Goal: Navigation & Orientation: Find specific page/section

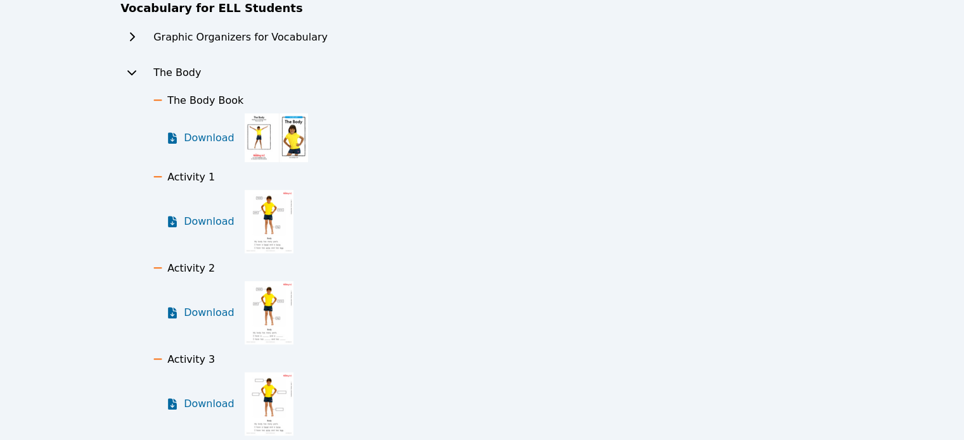
scroll to position [641, 0]
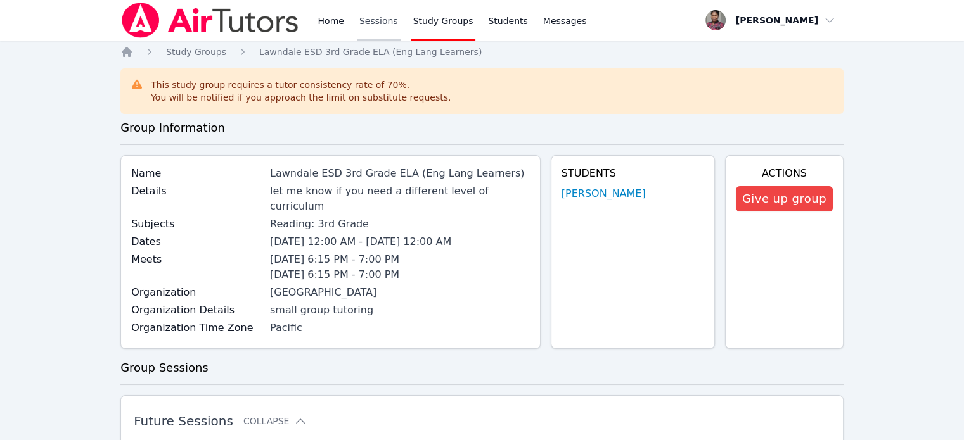
click at [368, 22] on link "Sessions" at bounding box center [379, 20] width 44 height 41
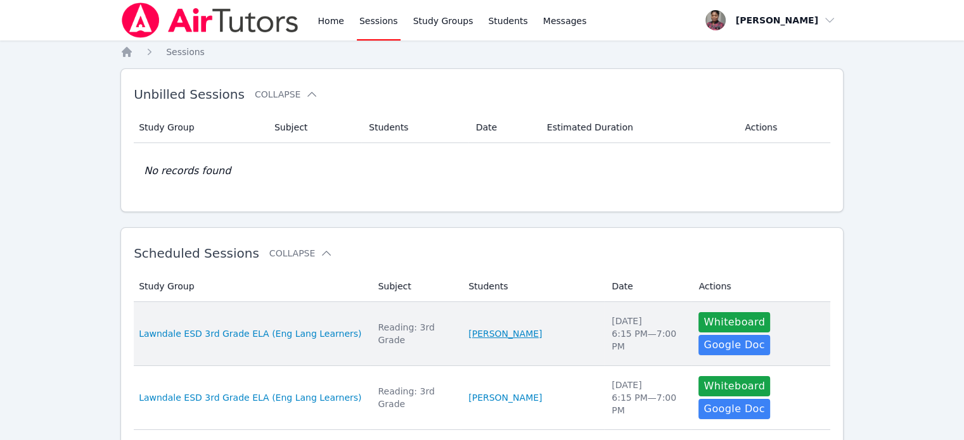
click at [487, 328] on link "Celine Pinell" at bounding box center [505, 334] width 74 height 13
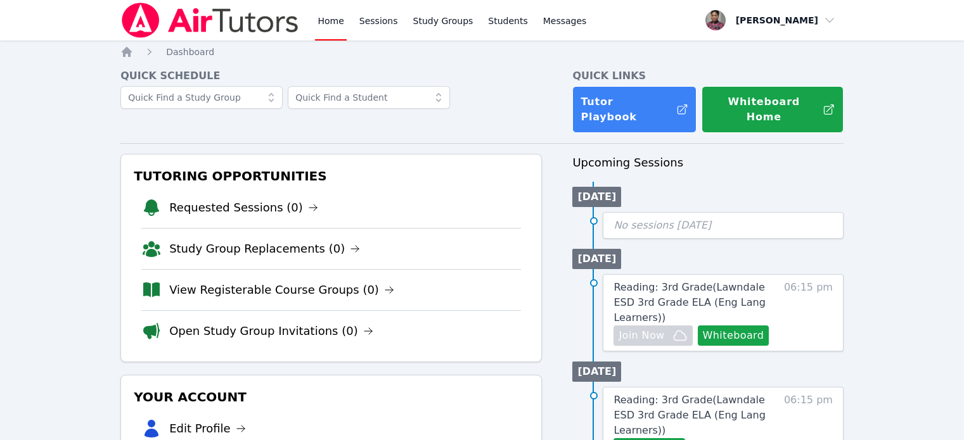
scroll to position [63, 0]
